Goal: Find specific page/section: Find specific page/section

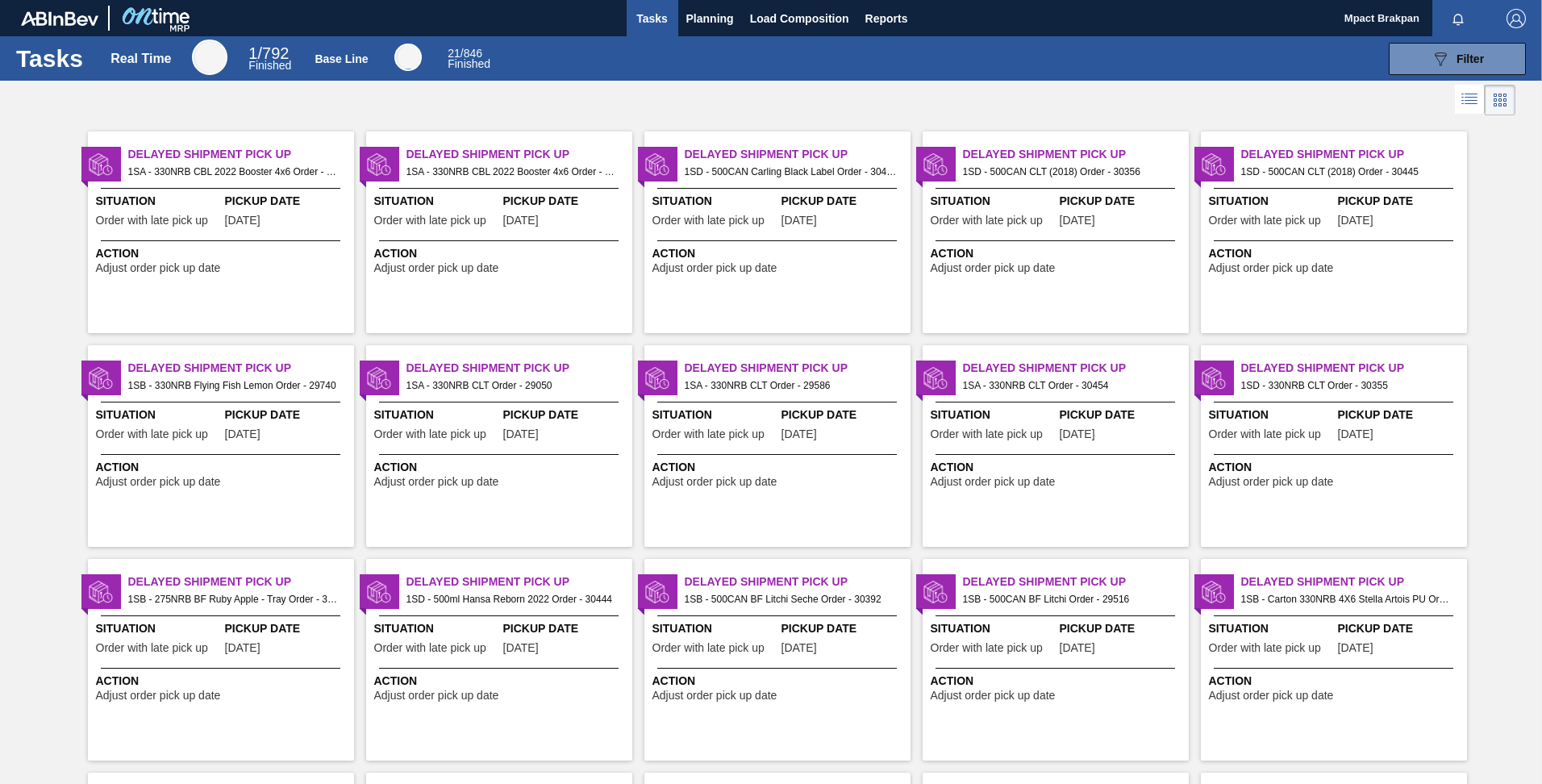
click at [1538, 761] on div "Delayed Shipment Pick Up 1SA - 330NRB CBL 2022 Booster 4x6 Order - 29202 Situat…" at bounding box center [771, 760] width 1542 height 1282
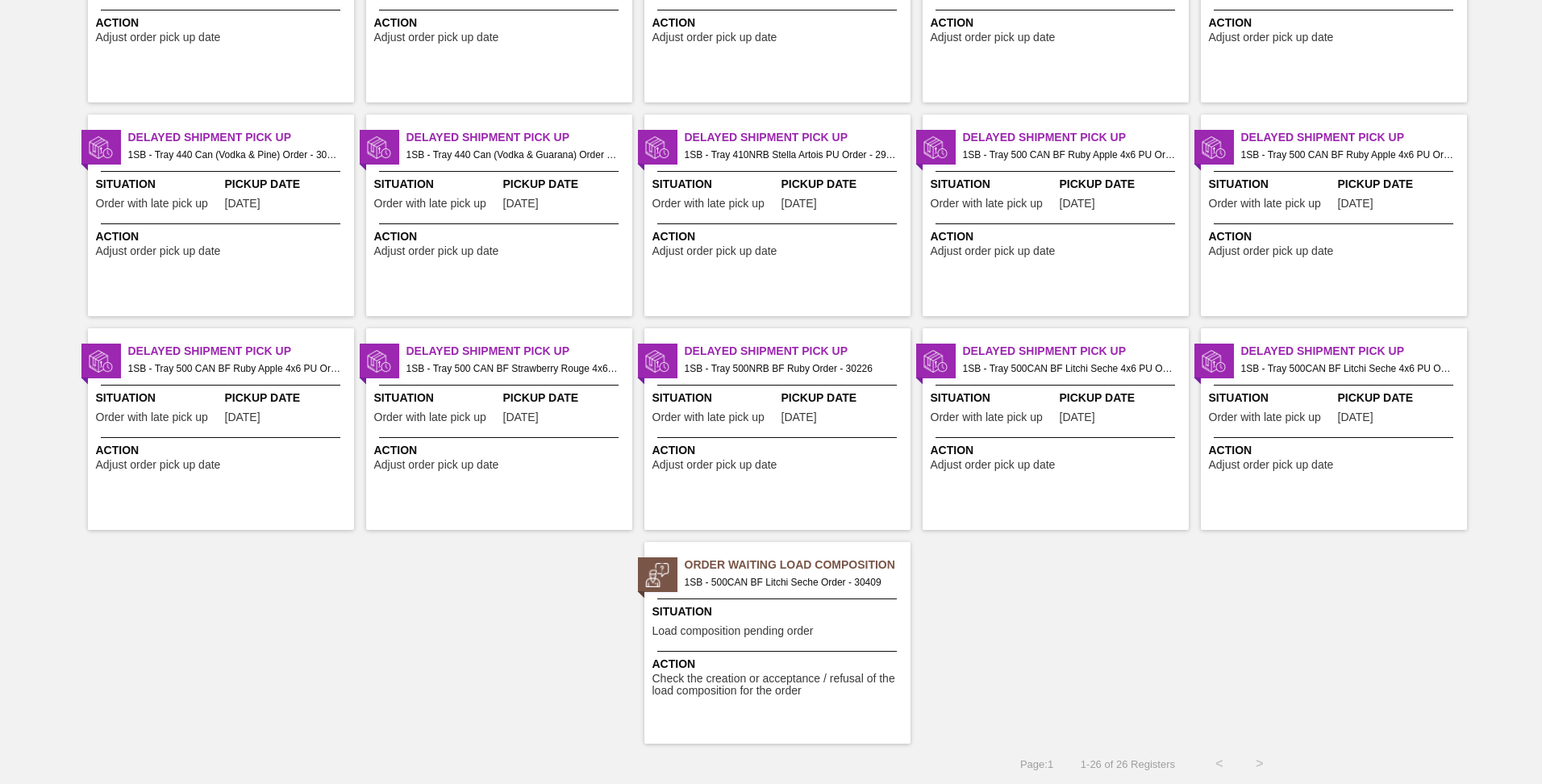
click at [699, 634] on span "Load composition pending order" at bounding box center [733, 631] width 161 height 12
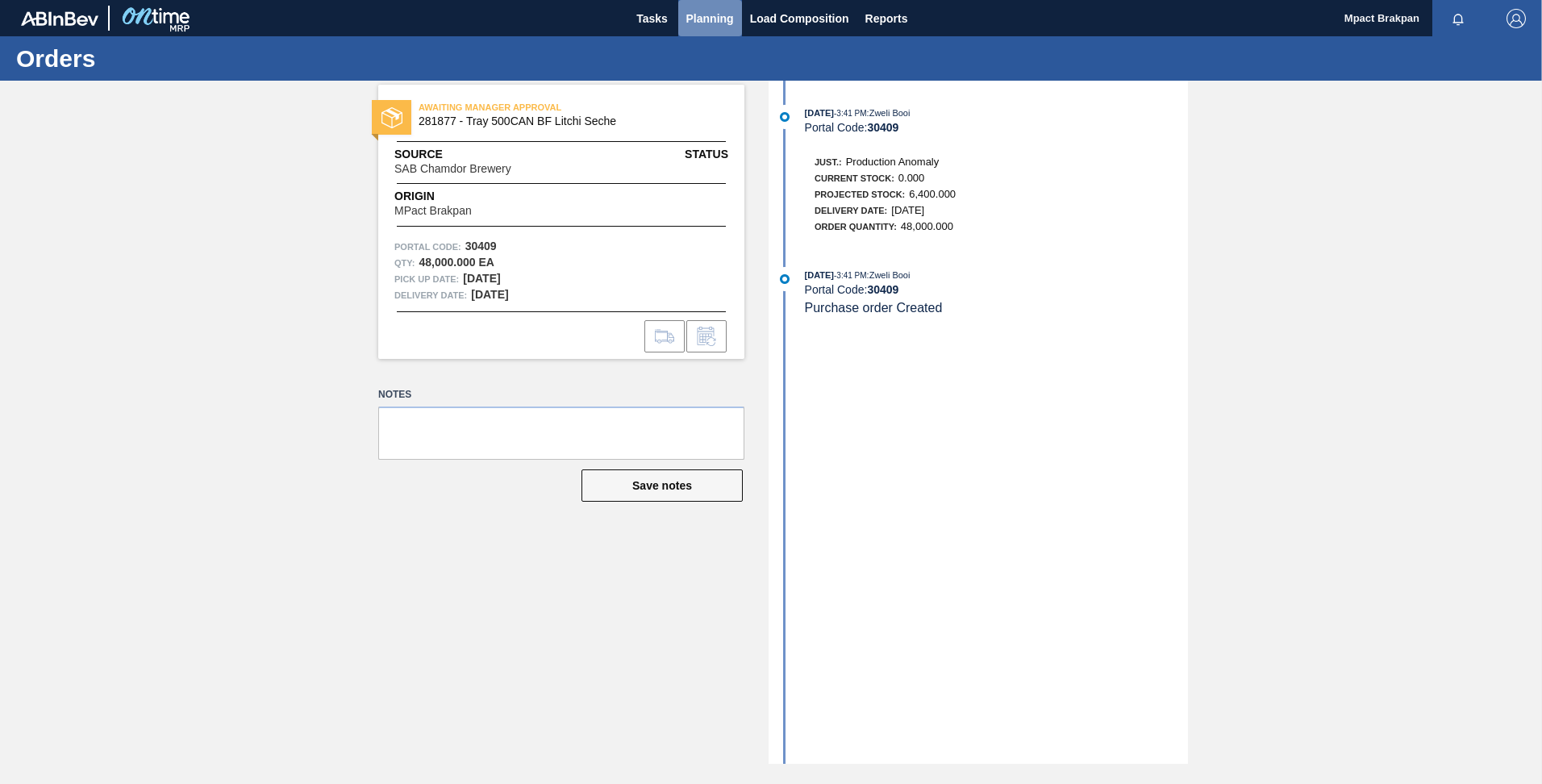
click at [727, 20] on span "Planning" at bounding box center [710, 18] width 48 height 19
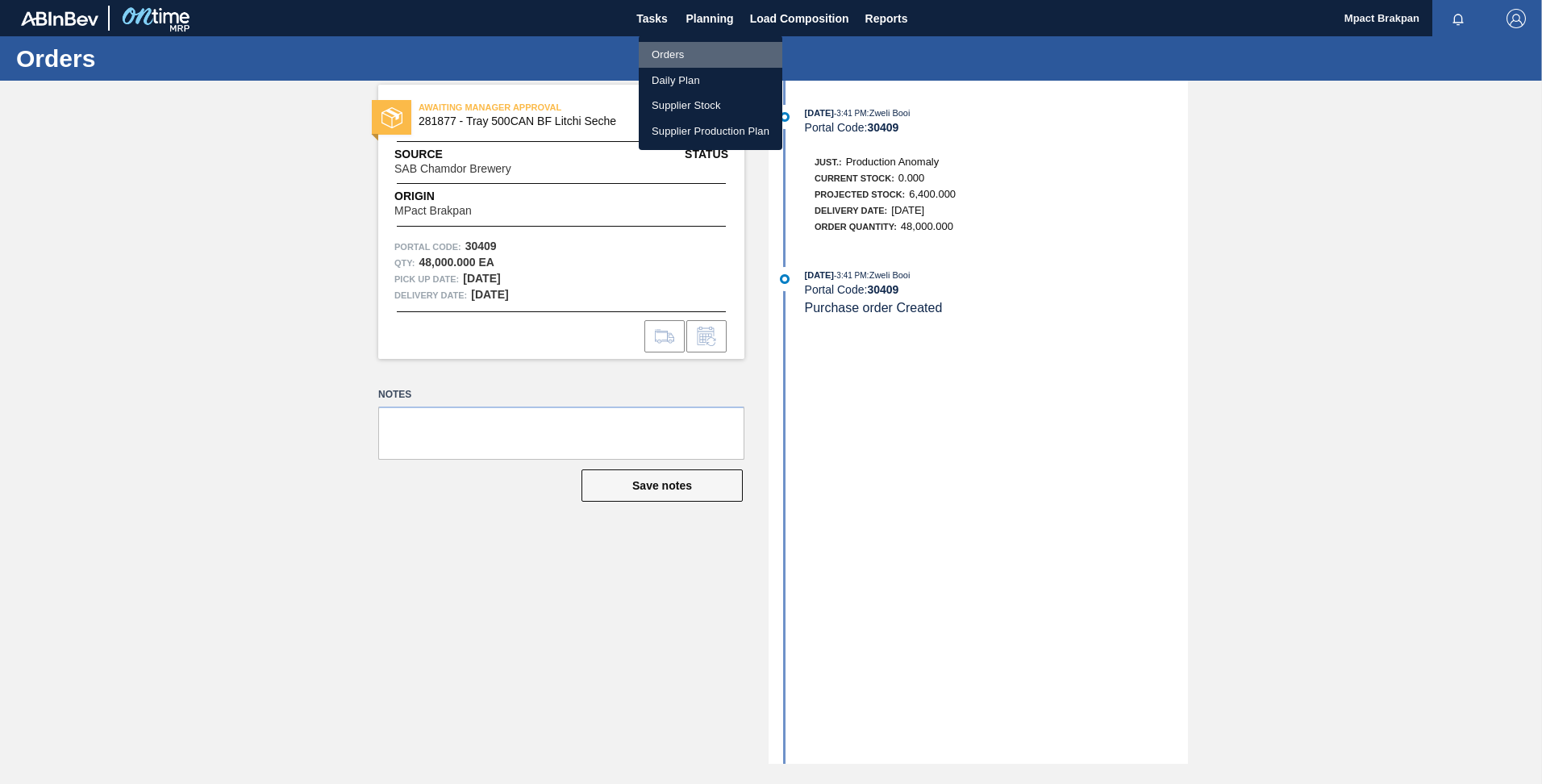
click at [660, 54] on li "Orders" at bounding box center [710, 55] width 144 height 26
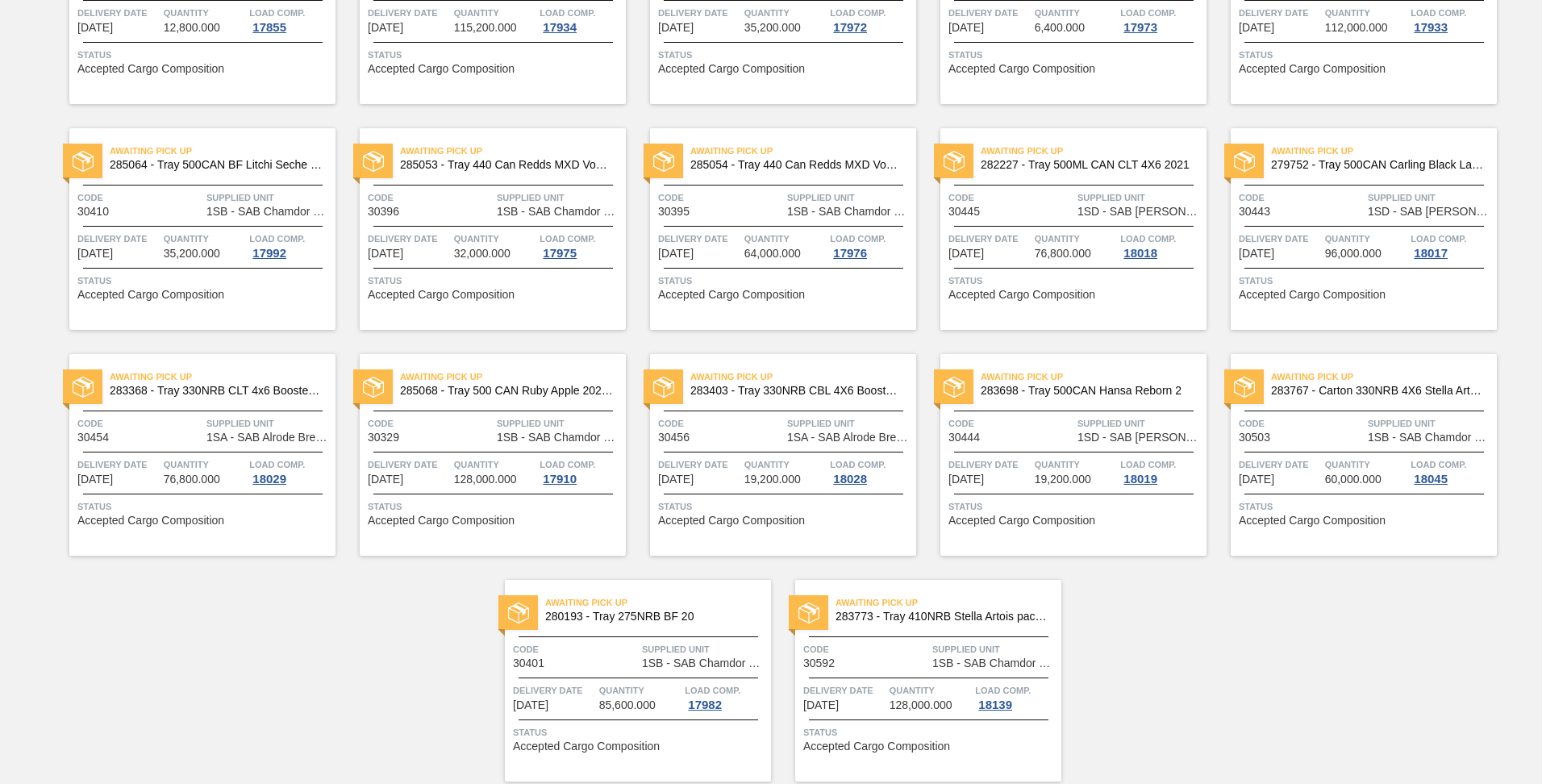
scroll to position [7, 0]
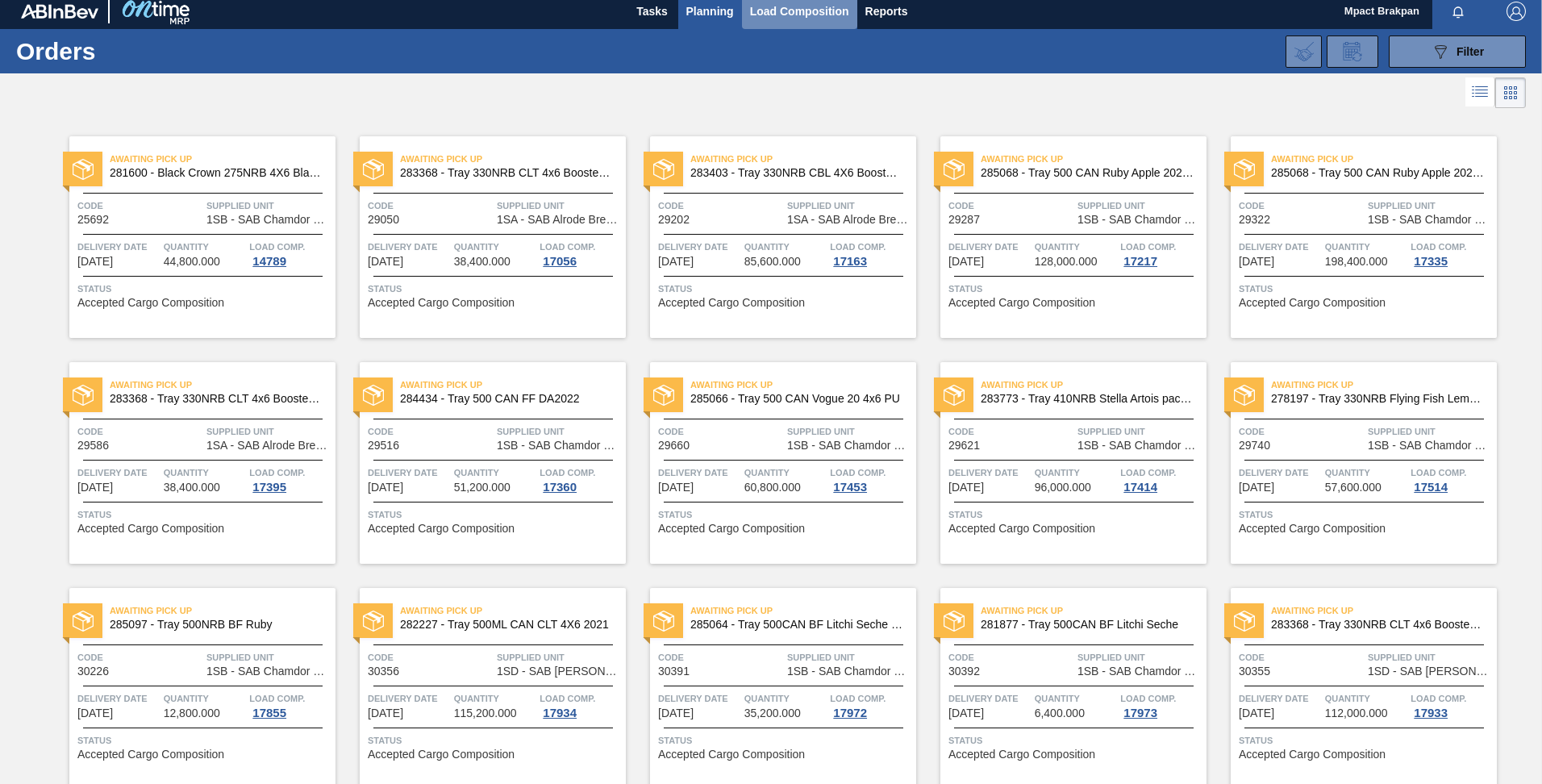
click at [783, 15] on span "Load Composition" at bounding box center [800, 11] width 99 height 19
